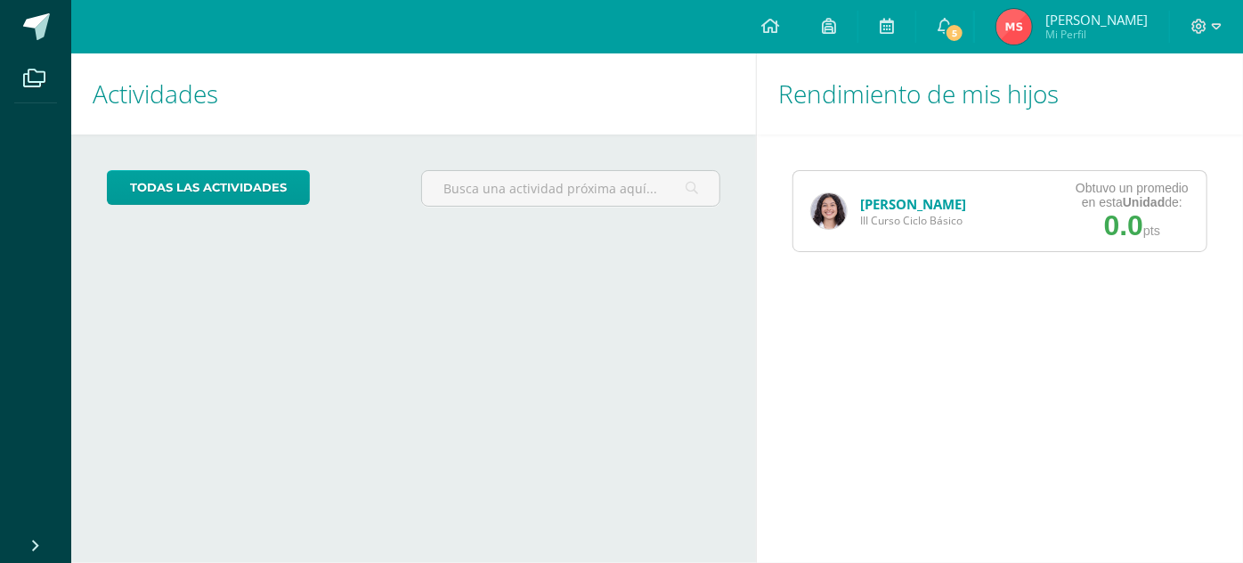
click at [883, 196] on link "[PERSON_NAME]" at bounding box center [913, 204] width 106 height 18
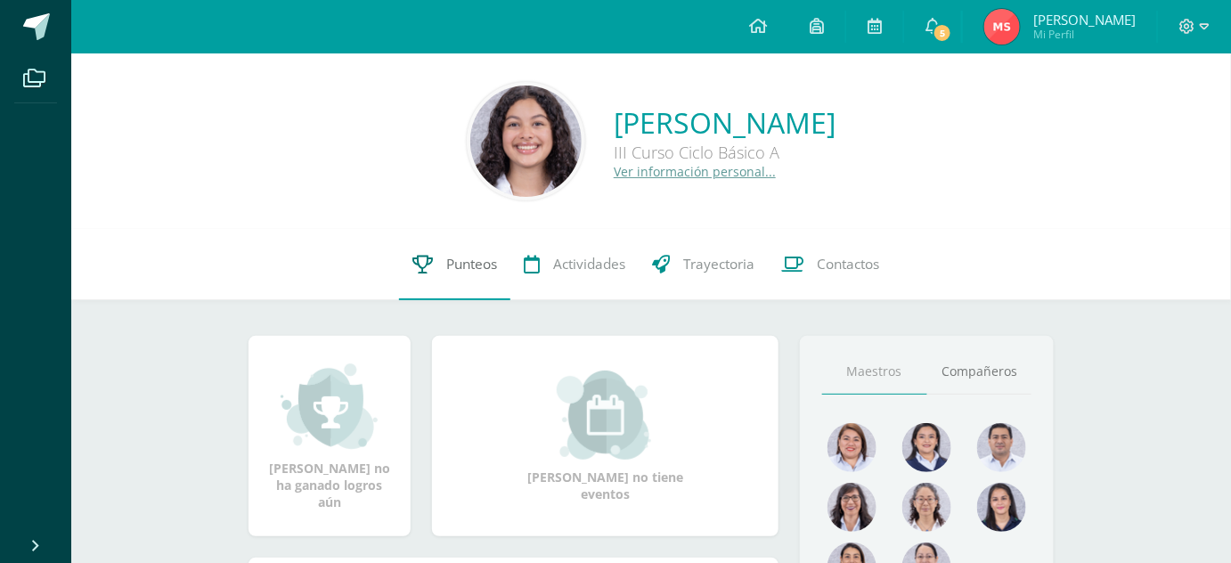
click at [462, 253] on link "Punteos" at bounding box center [454, 264] width 111 height 71
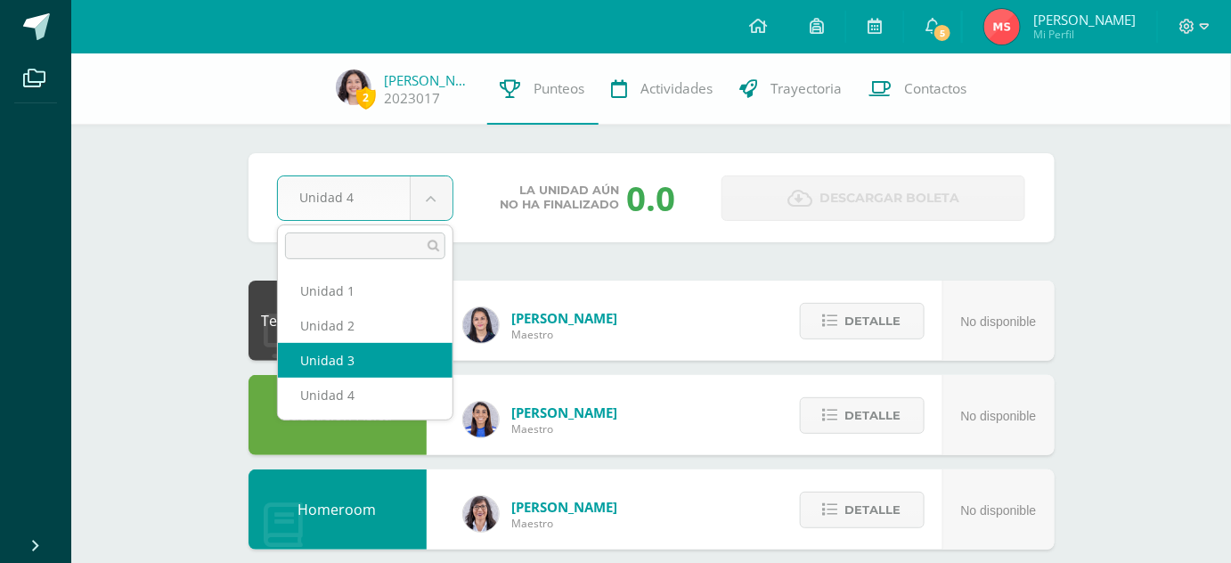
select select "Unidad 3"
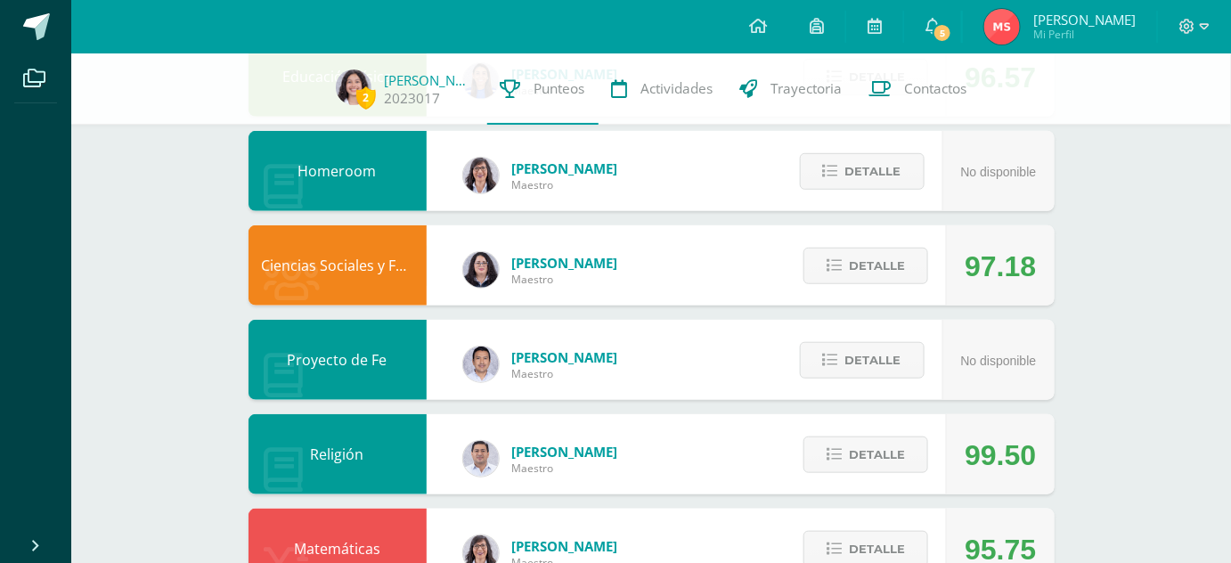
scroll to position [341, 0]
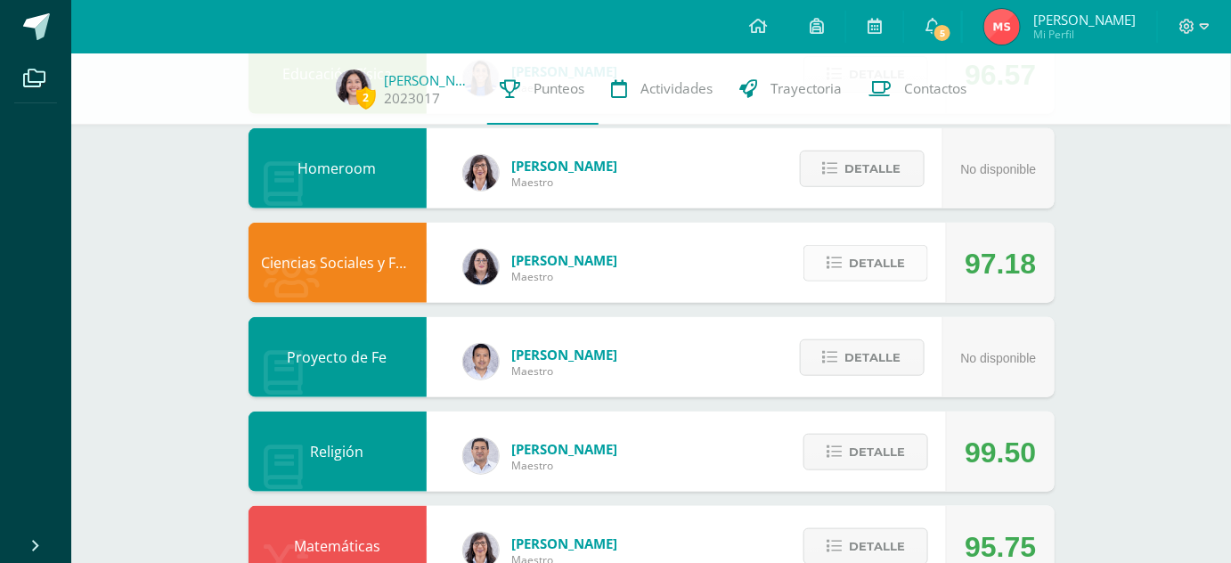
click at [890, 269] on span "Detalle" at bounding box center [877, 263] width 56 height 33
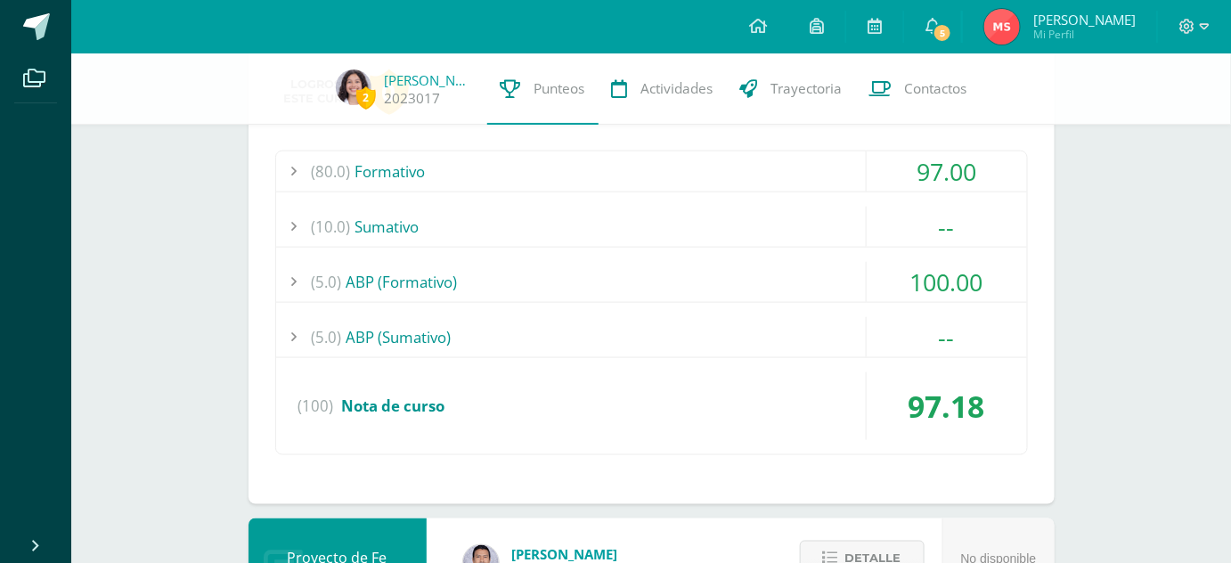
scroll to position [594, 0]
click at [798, 242] on div "(10.0) Sumativo" at bounding box center [651, 226] width 751 height 40
